Goal: Find contact information: Find contact information

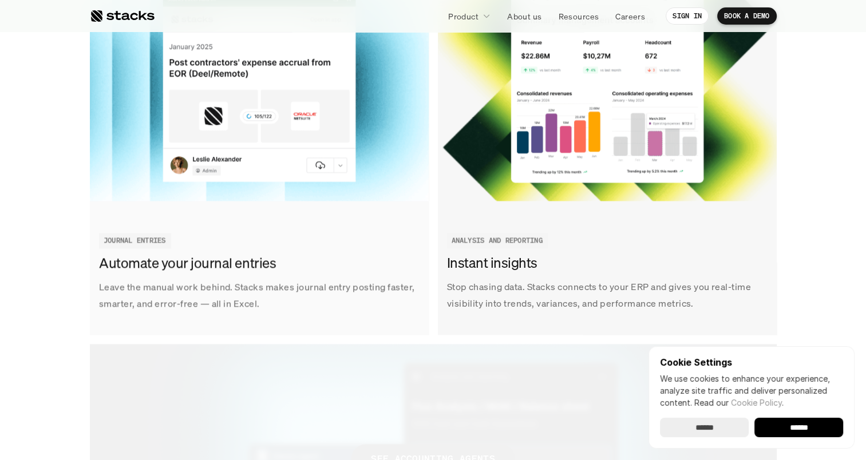
scroll to position [2060, 0]
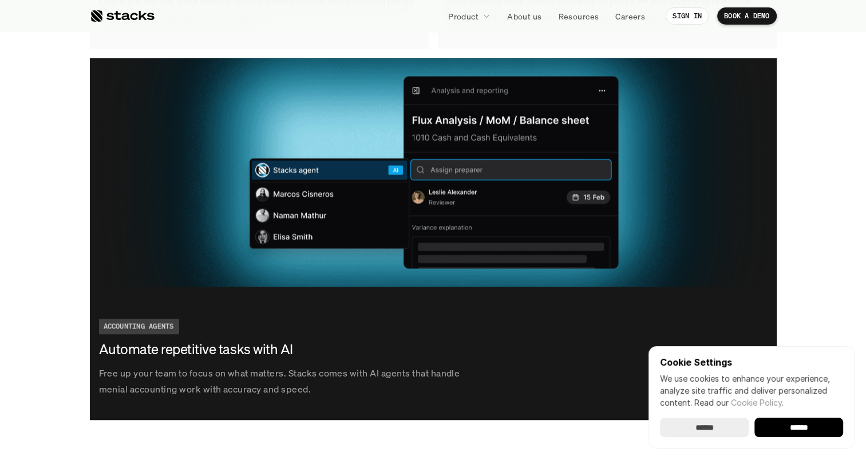
drag, startPoint x: 811, startPoint y: 425, endPoint x: 777, endPoint y: 401, distance: 41.8
click at [811, 425] on input "******" at bounding box center [798, 427] width 89 height 19
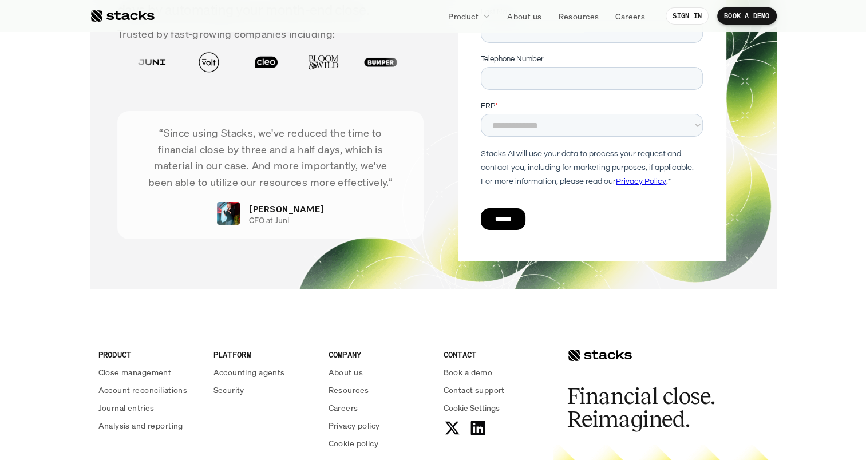
scroll to position [4121, 0]
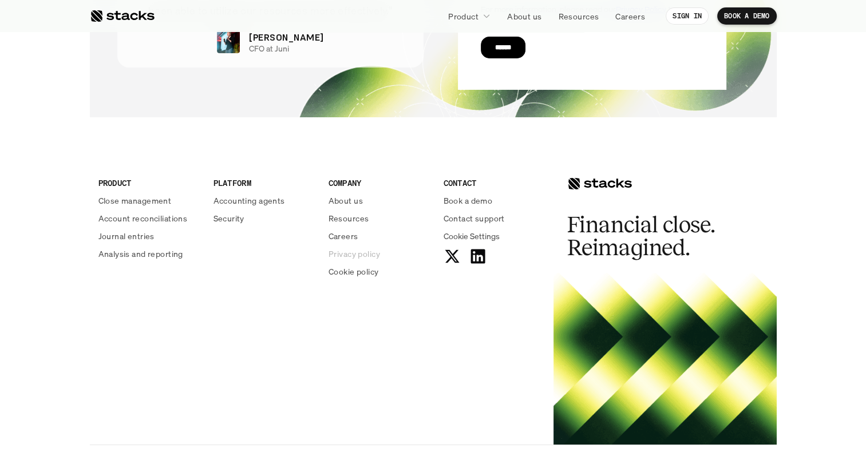
click at [369, 254] on p "Privacy policy" at bounding box center [355, 254] width 52 height 12
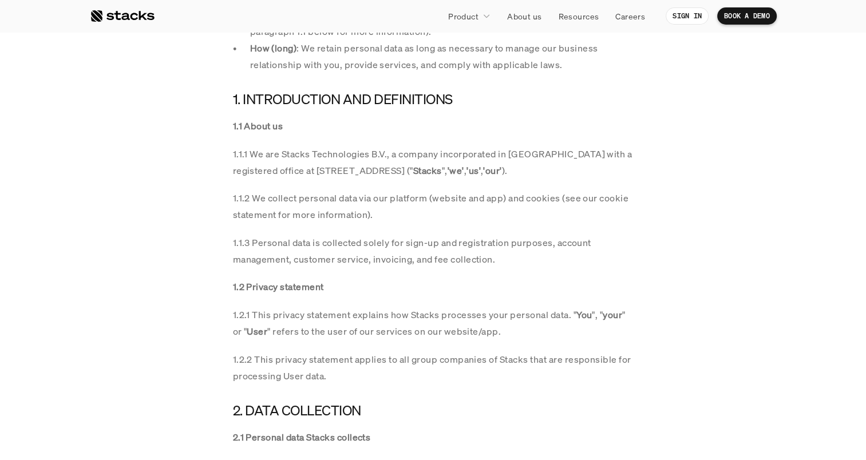
scroll to position [569, 0]
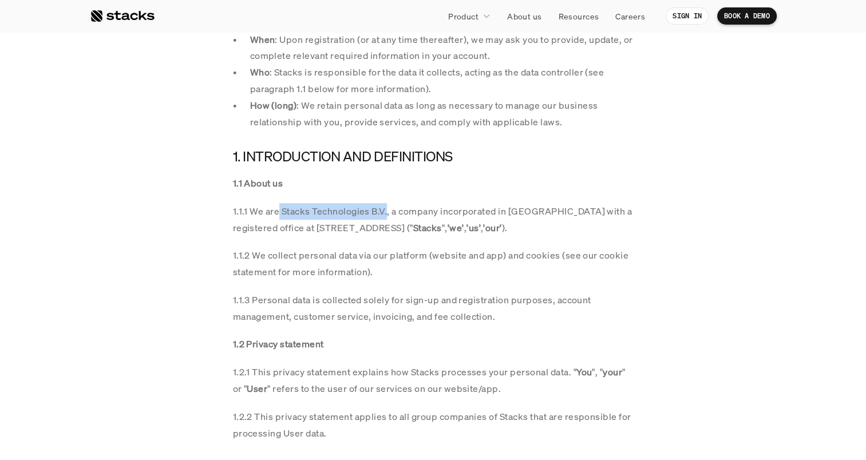
drag, startPoint x: 279, startPoint y: 213, endPoint x: 387, endPoint y: 211, distance: 107.6
click at [387, 211] on p "1.1.1 We are Stacks Technologies B.V., a company incorporated in [GEOGRAPHIC_DA…" at bounding box center [433, 219] width 401 height 33
drag, startPoint x: 387, startPoint y: 211, endPoint x: 357, endPoint y: 212, distance: 29.8
copy p "Stacks Technologies B.V."
click at [400, 238] on div "1.1 About us 1.1.1 We are Stacks Technologies B.V., a company incorporated in t…" at bounding box center [433, 308] width 401 height 267
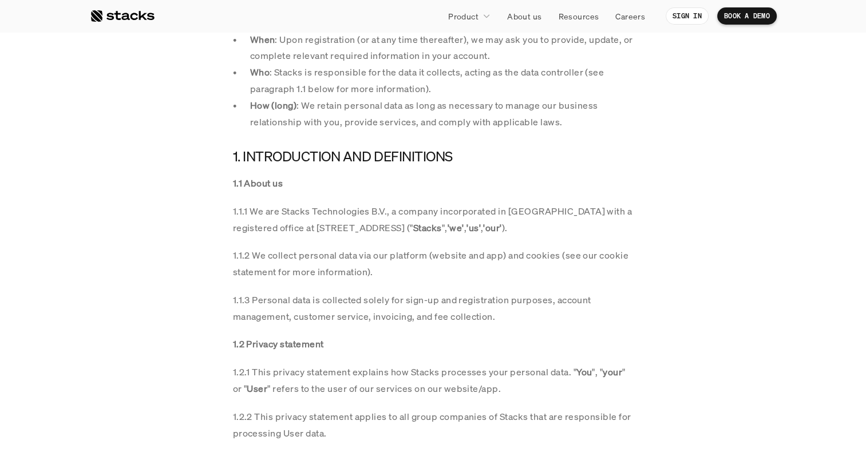
drag, startPoint x: 236, startPoint y: 226, endPoint x: 488, endPoint y: 220, distance: 251.9
click at [488, 220] on p "1.1.1 We are Stacks Technologies B.V., a company incorporated in [GEOGRAPHIC_DA…" at bounding box center [433, 219] width 401 height 33
copy p "egistered office at [STREET_ADDRESS]"
